Goal: Task Accomplishment & Management: Use online tool/utility

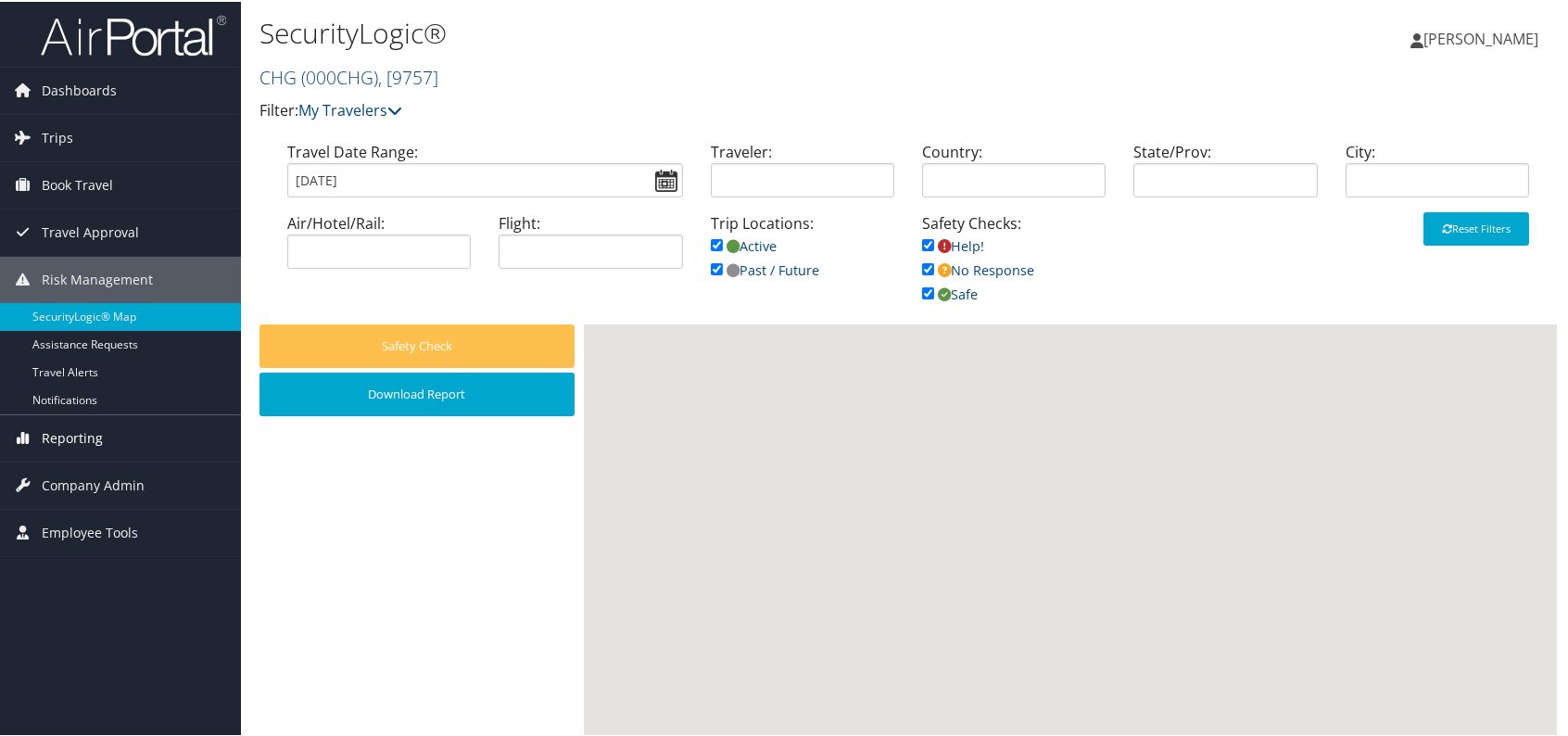
click at [84, 436] on span "Reporting" at bounding box center [72, 436] width 61 height 47
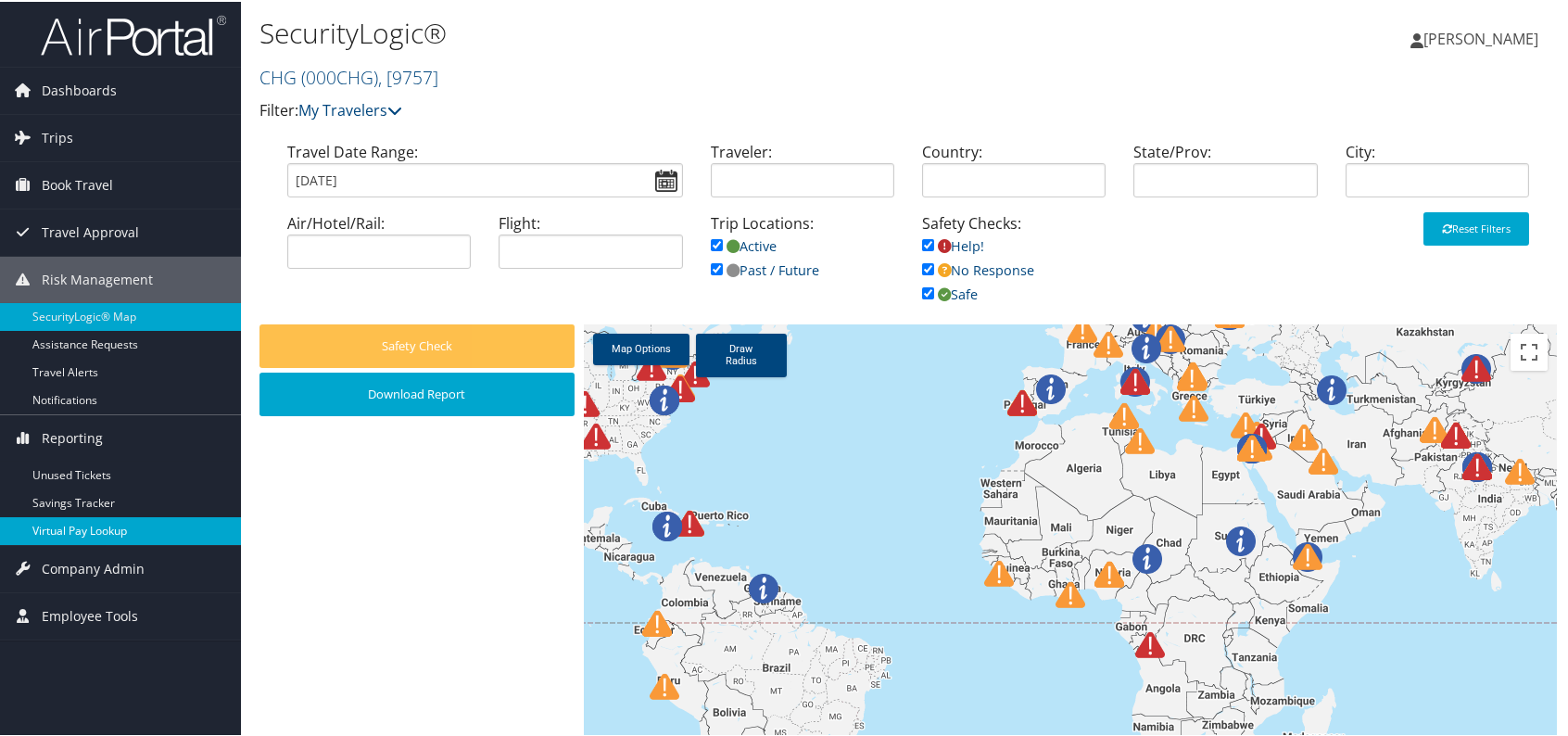
click at [122, 521] on link "Virtual Pay Lookup" at bounding box center [120, 529] width 241 height 28
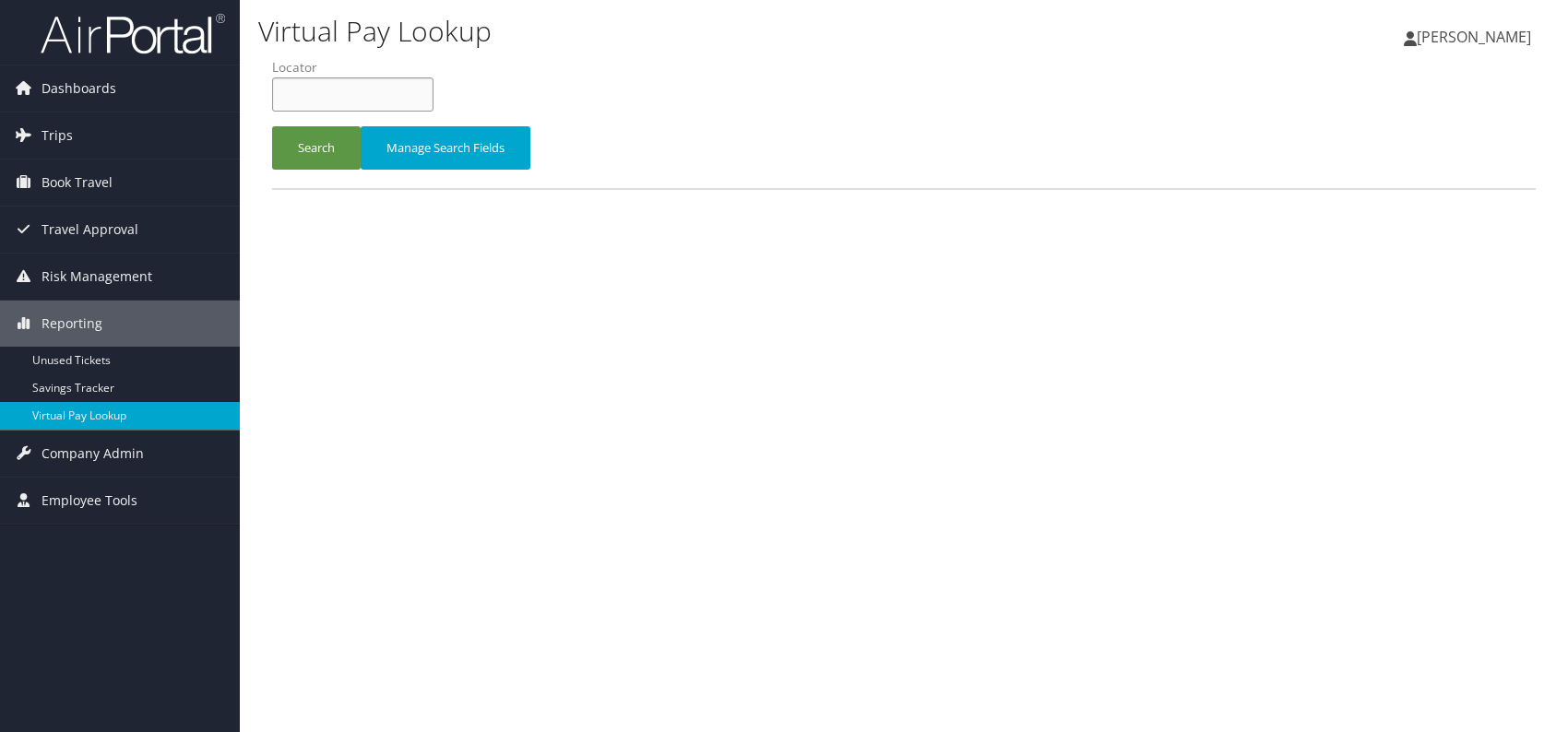
paste input "NJSWYG"
type input "NJSWYG"
click at [312, 156] on button "Search" at bounding box center [316, 148] width 88 height 44
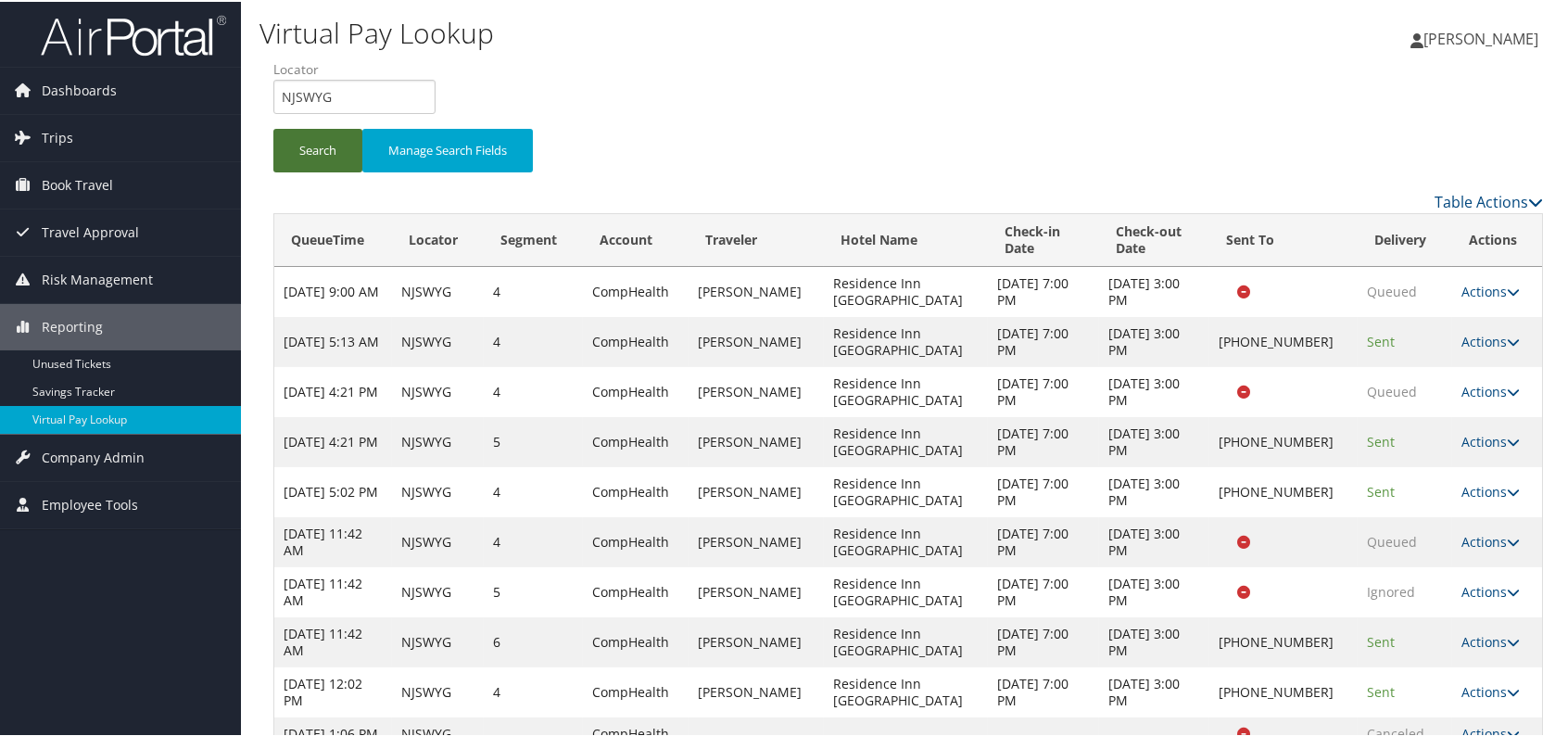
scroll to position [60, 0]
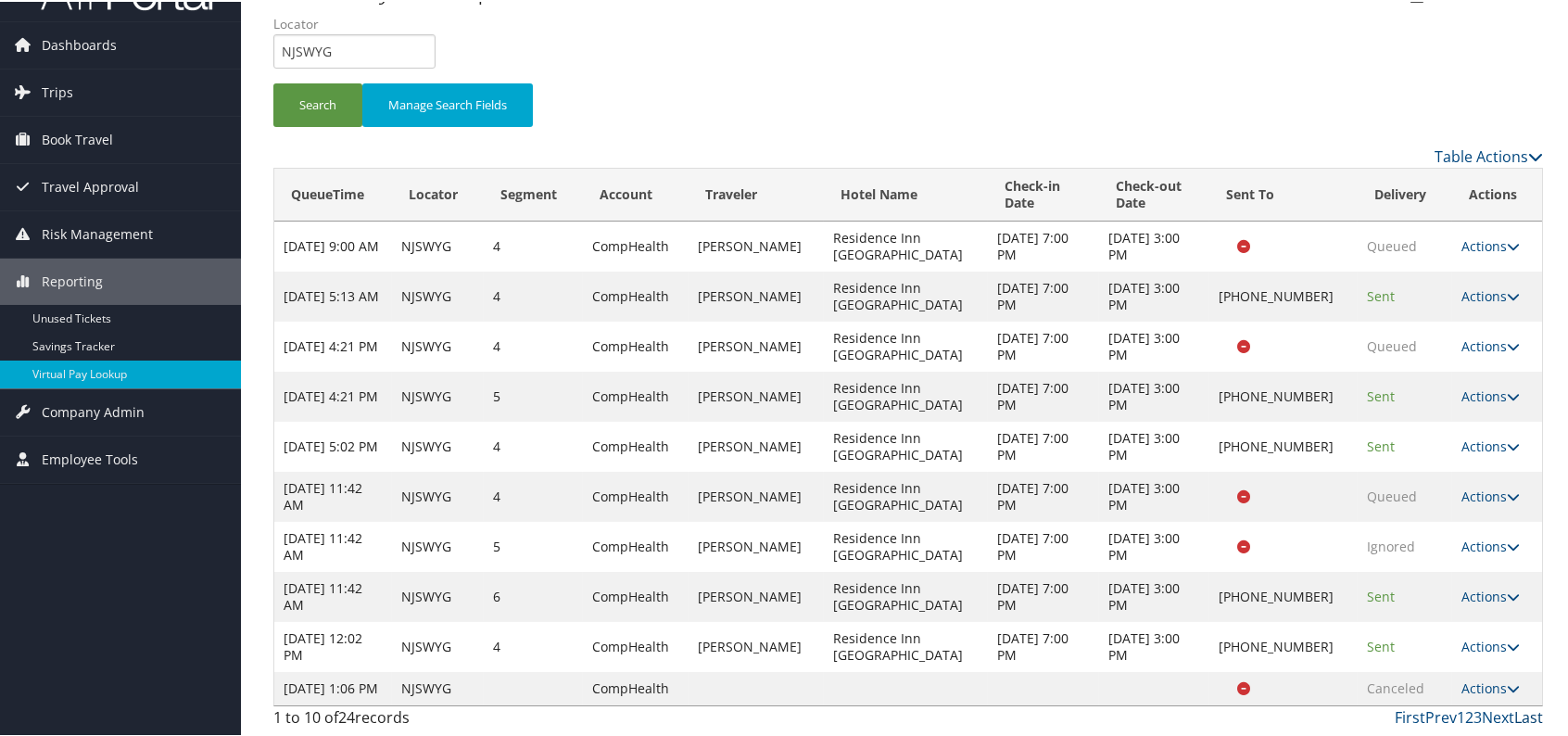
click at [1514, 713] on link "Last" at bounding box center [1528, 715] width 29 height 20
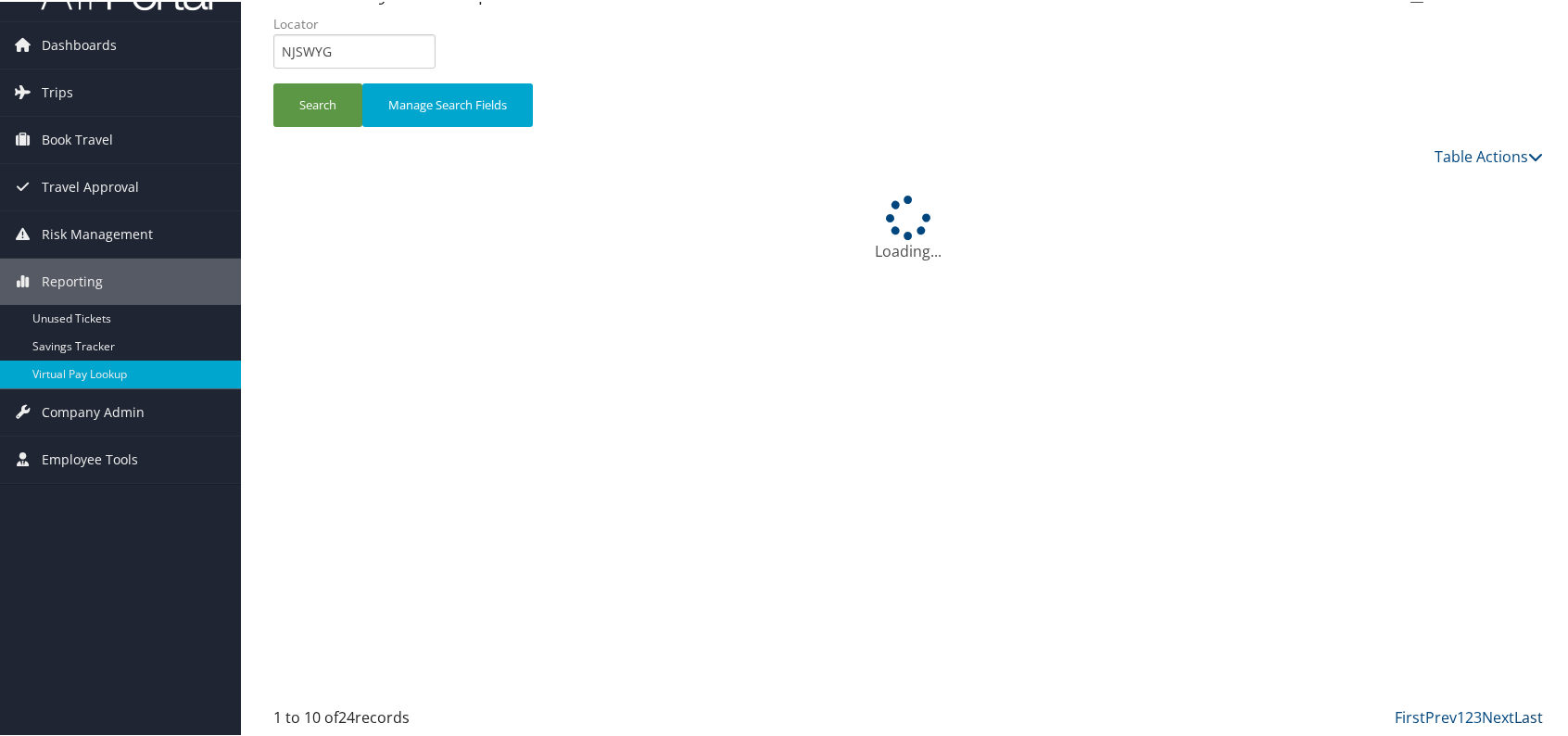
scroll to position [0, 0]
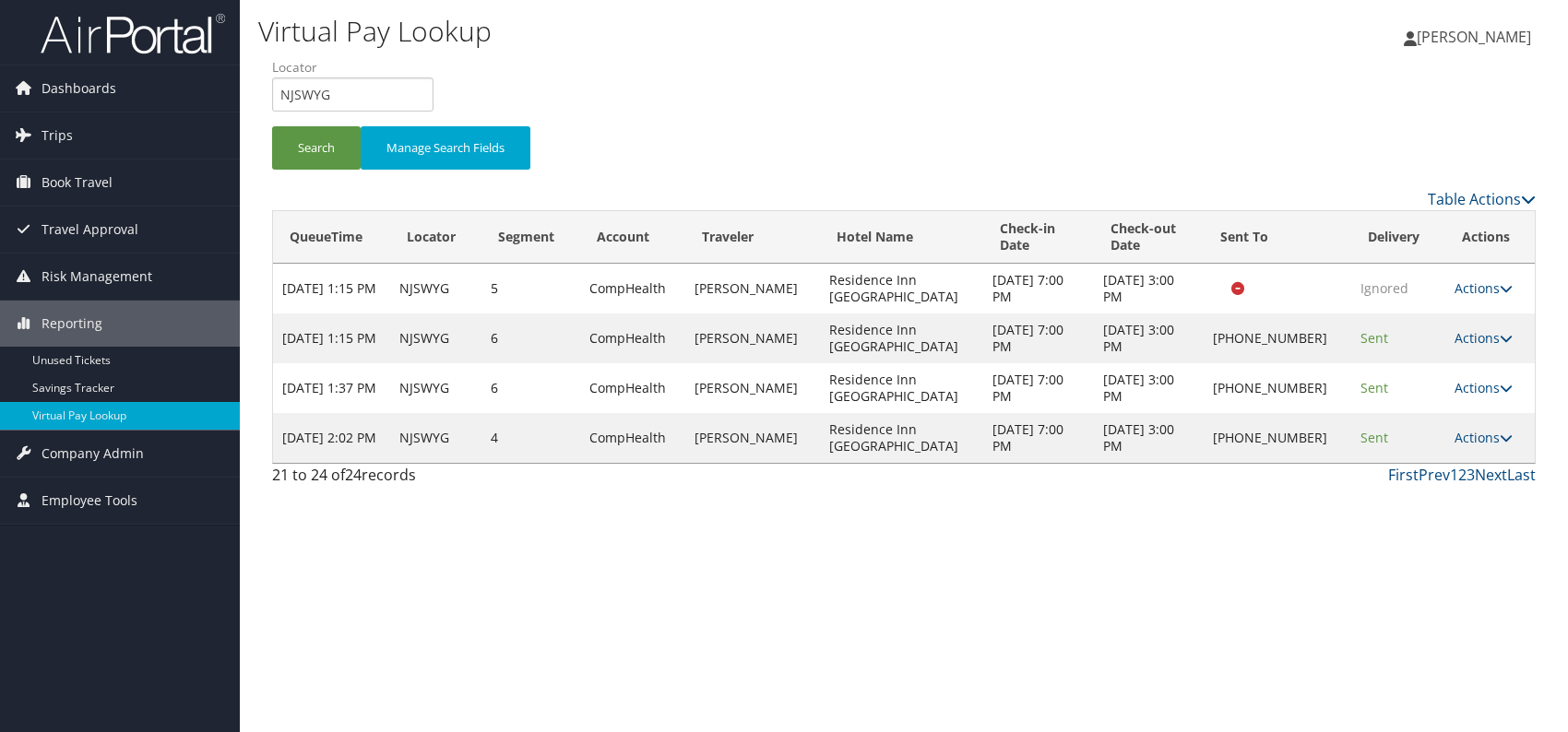
click at [1403, 521] on div "Virtual Pay Lookup [PERSON_NAME] [PERSON_NAME] My Settings Travel Agency Contac…" at bounding box center [904, 366] width 1328 height 732
click at [1483, 434] on link "Actions" at bounding box center [1484, 438] width 58 height 18
click at [1417, 494] on link "Logs" at bounding box center [1422, 495] width 158 height 32
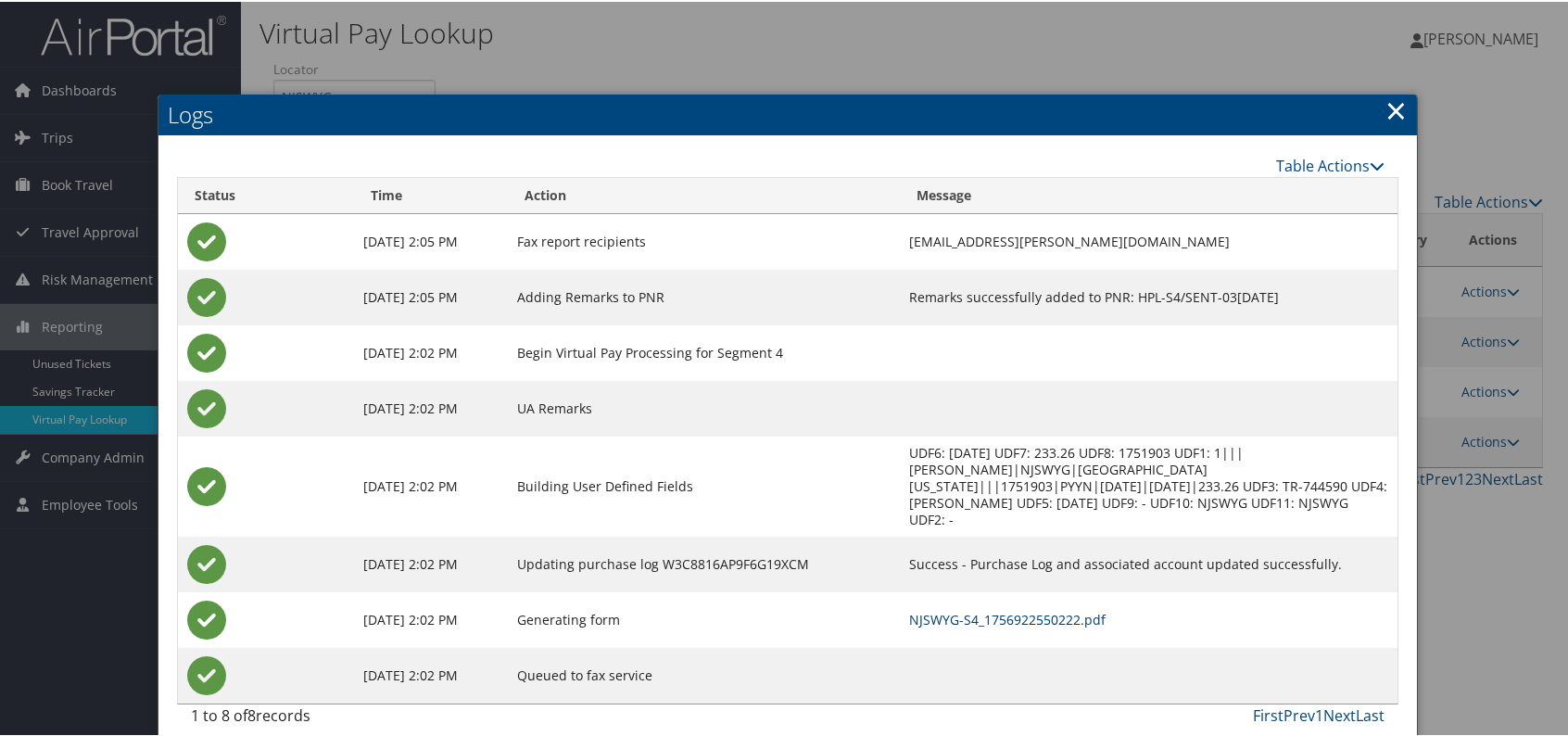
click at [1061, 614] on link "NJSWYG-S4_1756922550222.pdf" at bounding box center [1007, 617] width 196 height 18
